Goal: Navigation & Orientation: Understand site structure

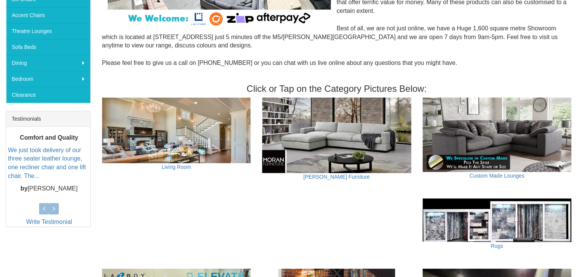
scroll to position [228, 0]
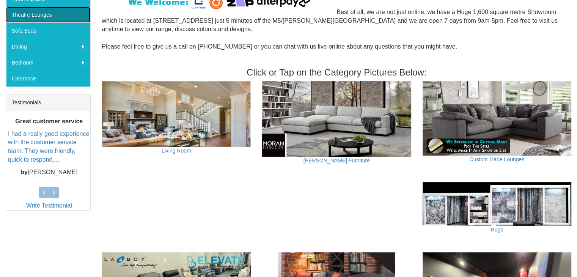
click at [44, 13] on link "Theatre Lounges" at bounding box center [48, 15] width 84 height 16
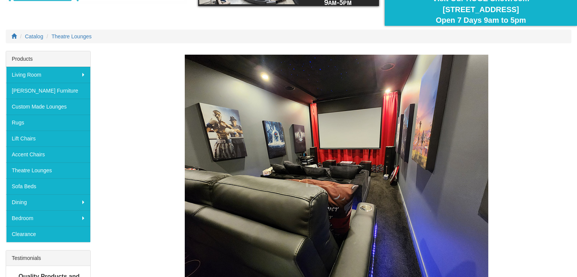
scroll to position [76, 0]
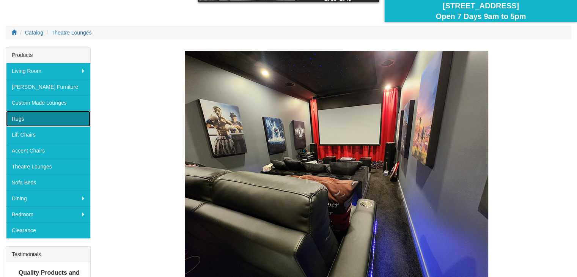
click at [18, 117] on link "Rugs" at bounding box center [48, 119] width 84 height 16
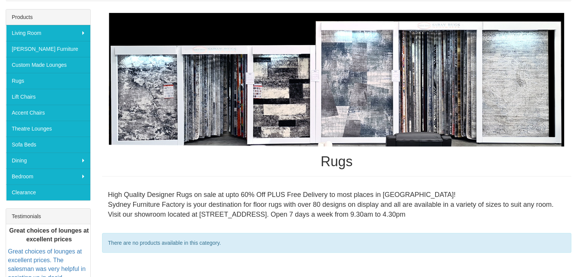
scroll to position [76, 0]
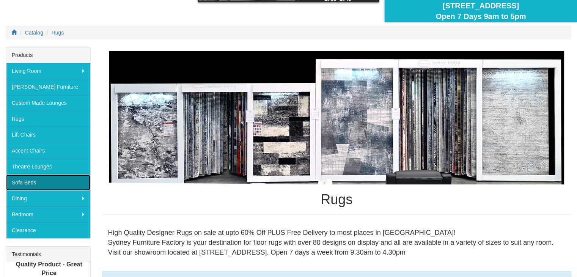
click at [20, 182] on link "Sofa Beds" at bounding box center [48, 183] width 84 height 16
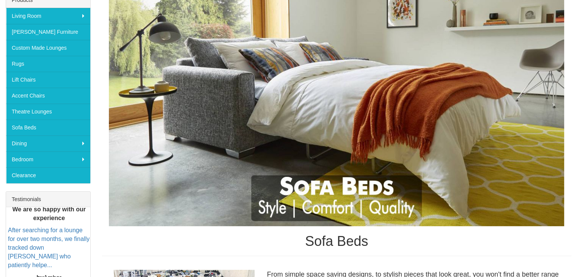
scroll to position [118, 0]
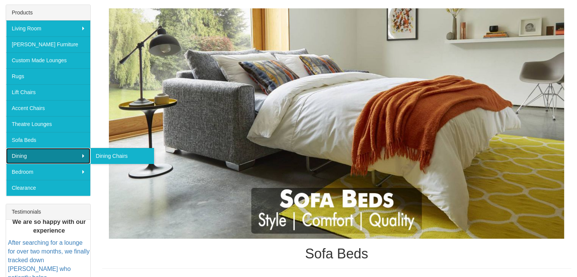
click at [21, 154] on link "Dining" at bounding box center [48, 156] width 84 height 16
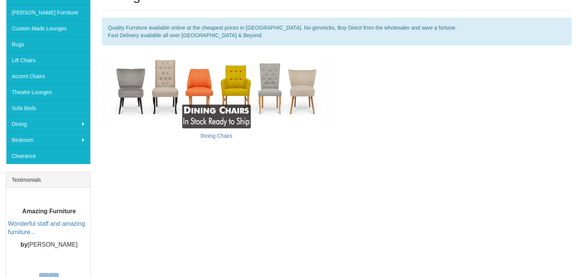
scroll to position [152, 0]
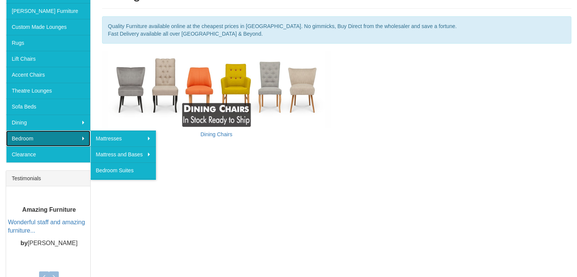
click at [29, 138] on link "Bedroom" at bounding box center [48, 139] width 84 height 16
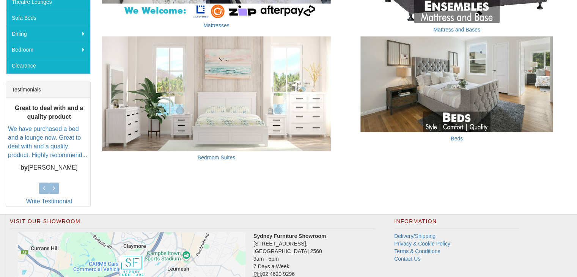
scroll to position [228, 0]
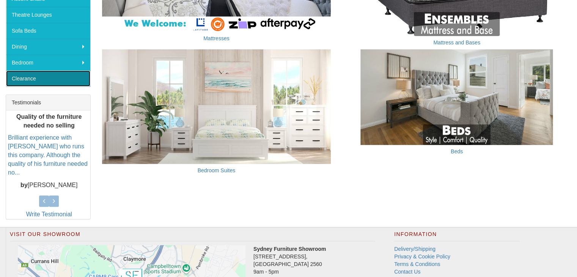
click at [22, 79] on link "Clearance" at bounding box center [48, 79] width 84 height 16
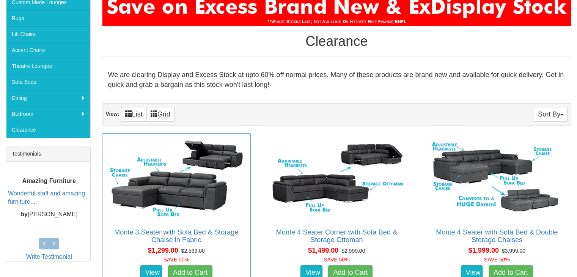
scroll to position [76, 0]
